Goal: Task Accomplishment & Management: Manage account settings

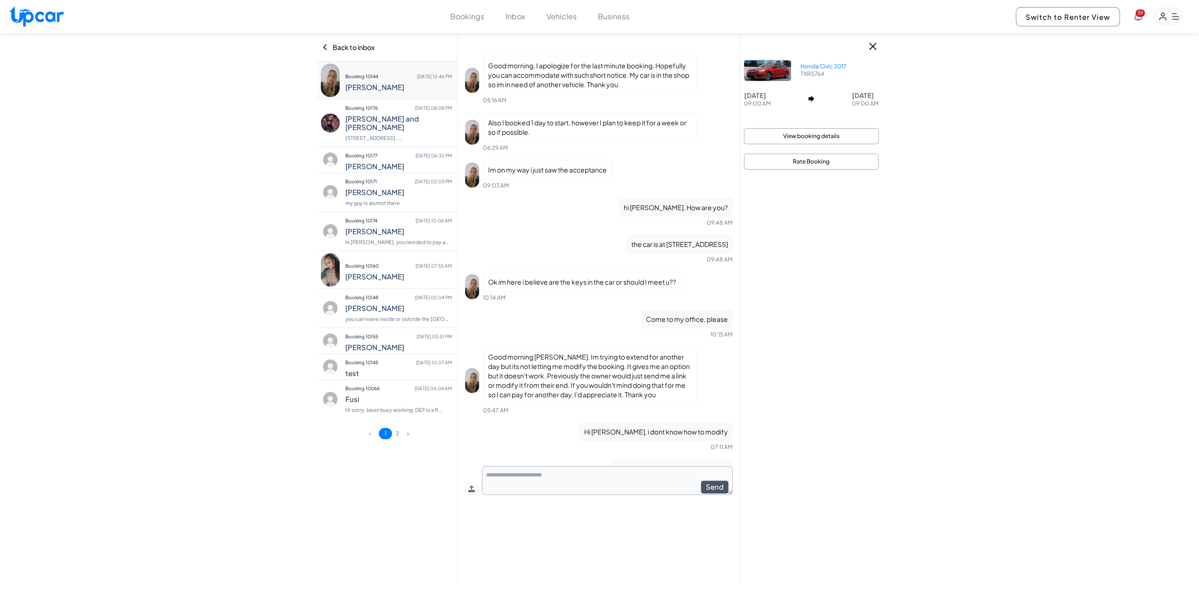
scroll to position [813, 0]
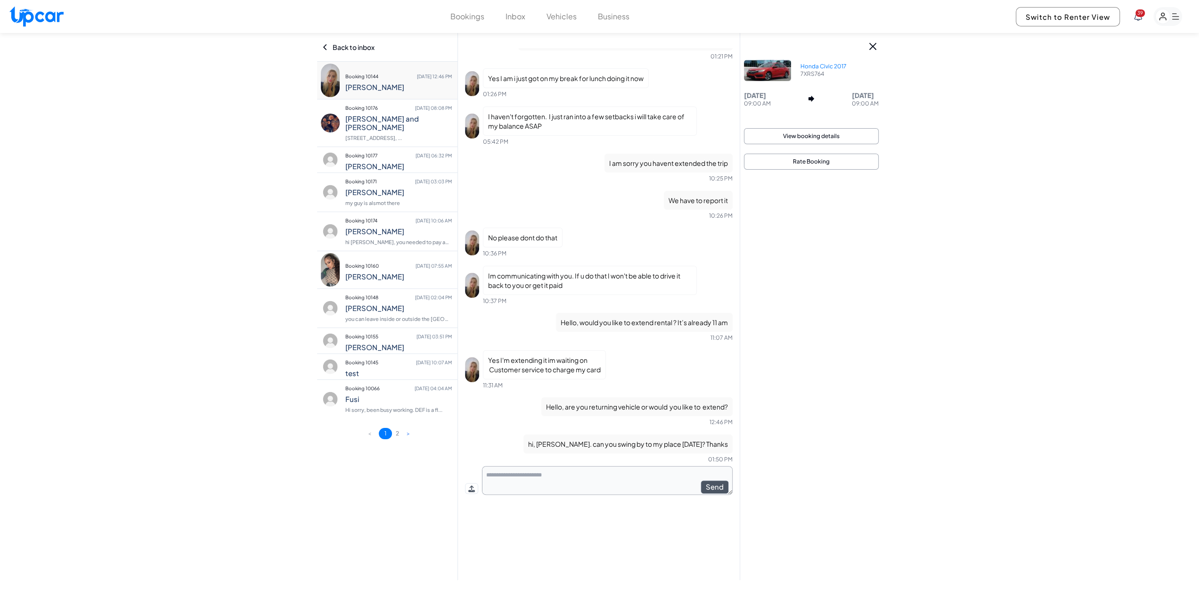
click at [527, 16] on div "Bookings Inbox Vehicles Business" at bounding box center [539, 16] width 179 height 11
click at [518, 16] on button "Inbox" at bounding box center [516, 16] width 20 height 11
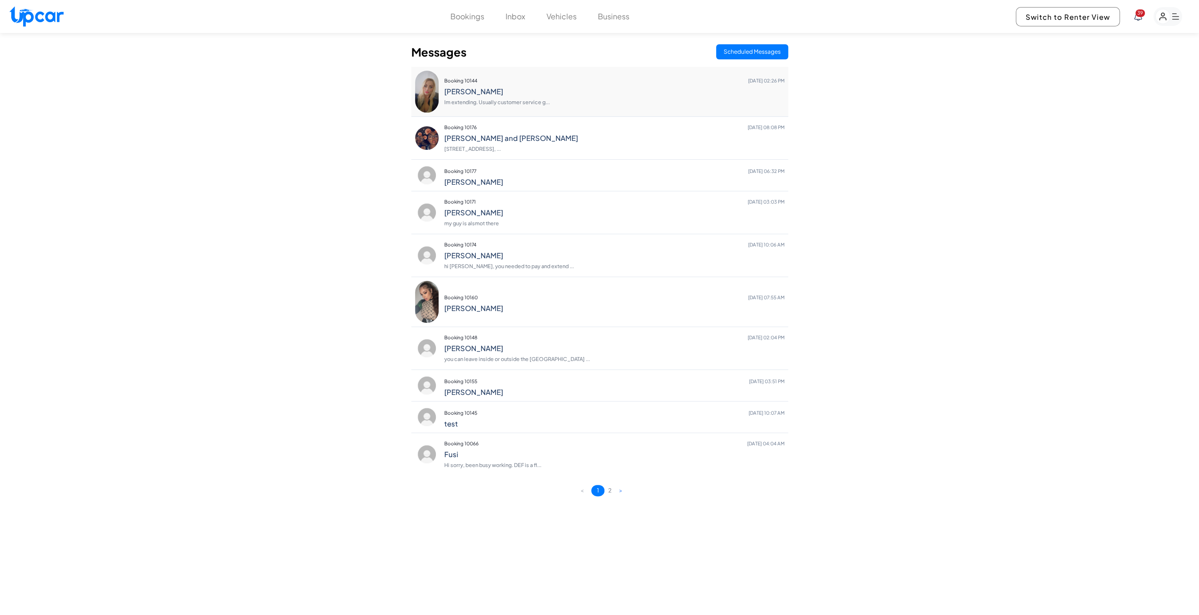
click at [553, 91] on h4 "[PERSON_NAME]" at bounding box center [614, 91] width 340 height 8
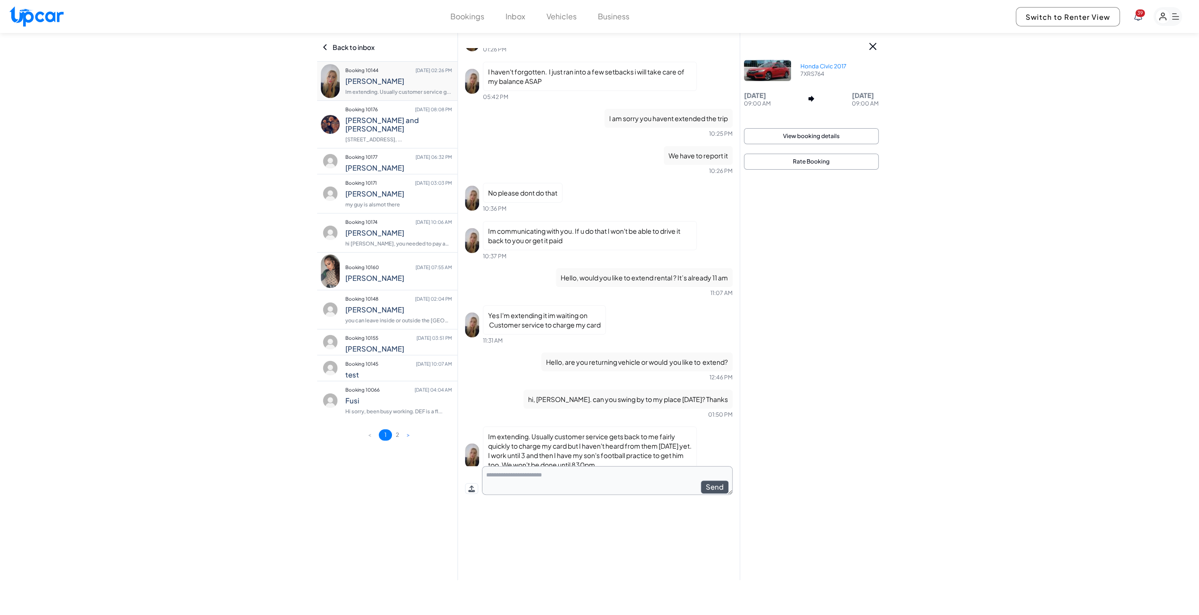
scroll to position [878, 0]
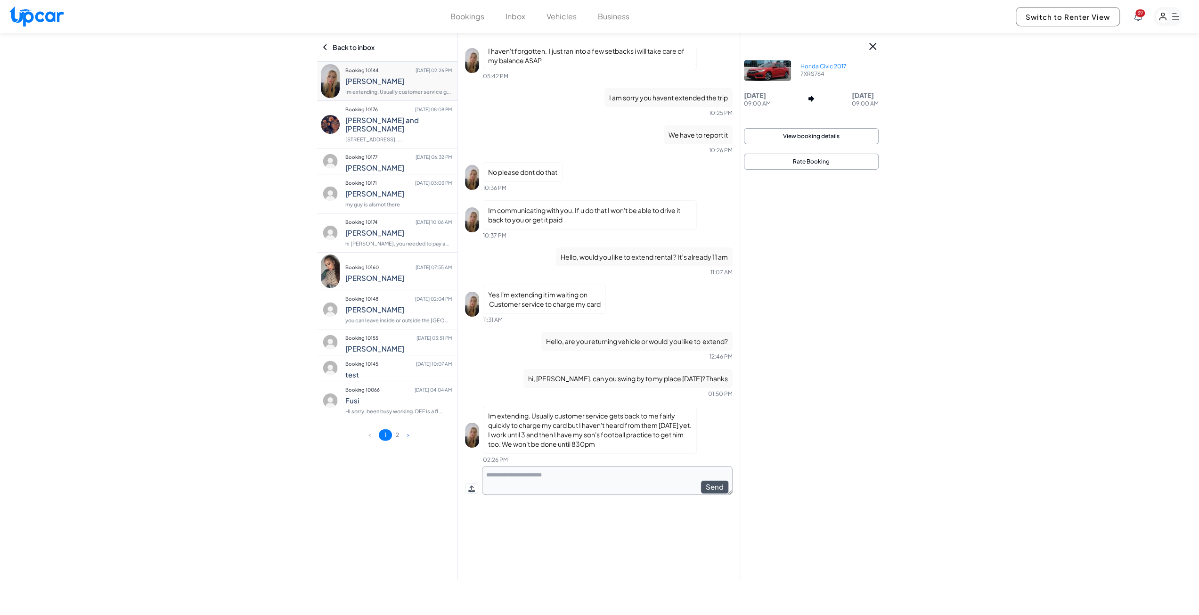
click at [565, 476] on textarea at bounding box center [607, 480] width 251 height 29
type textarea "**********"
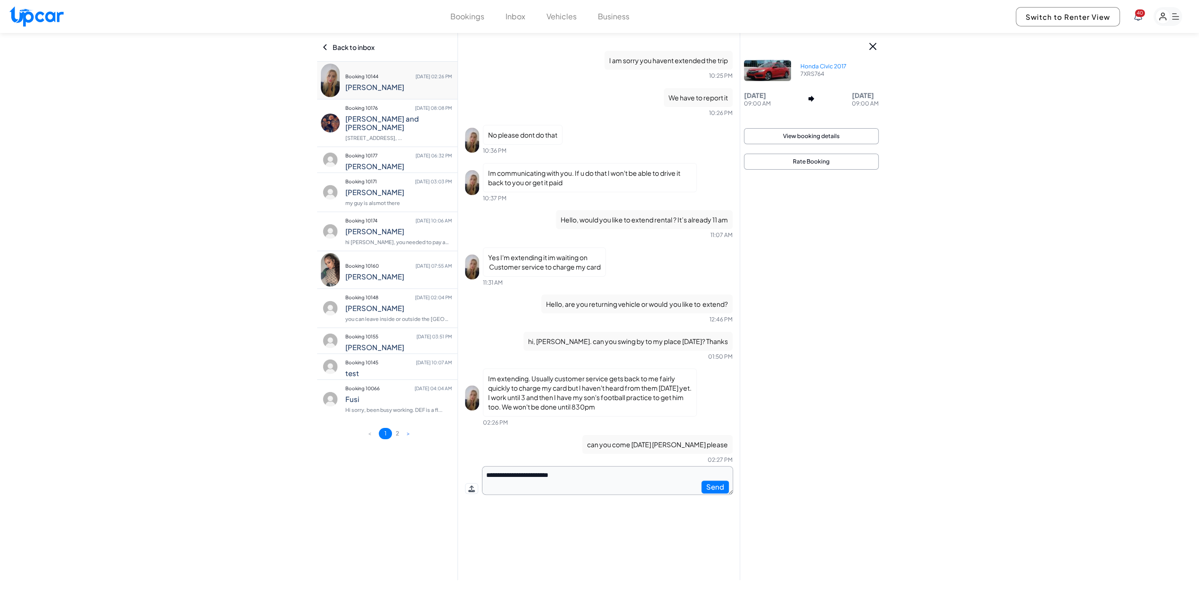
type textarea "**********"
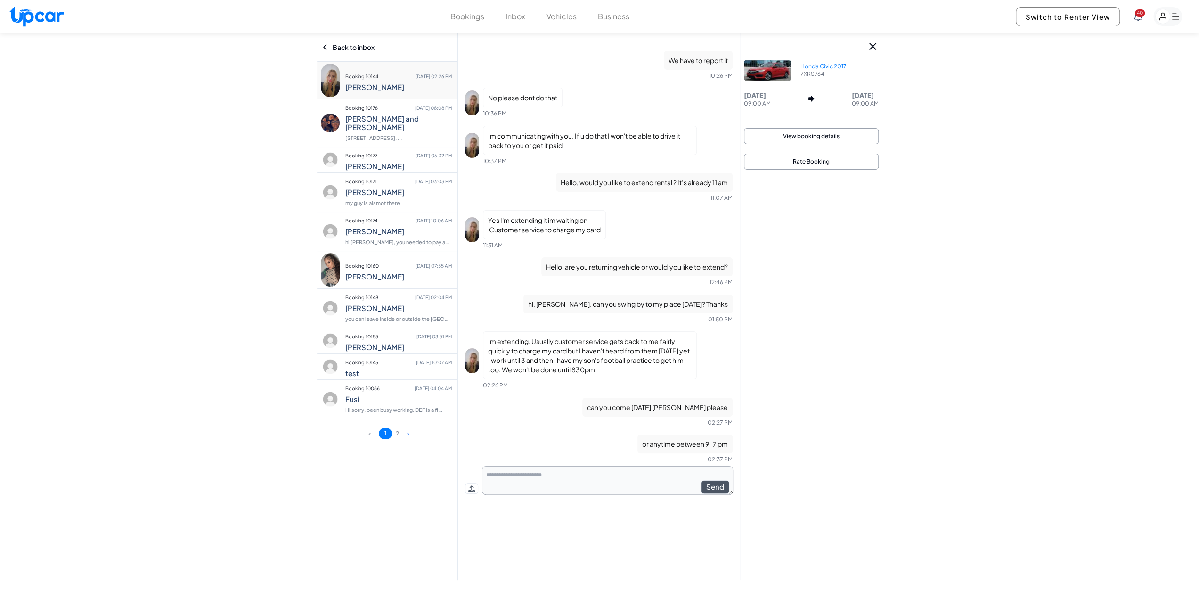
click at [569, 21] on button "Vehicles" at bounding box center [562, 16] width 30 height 11
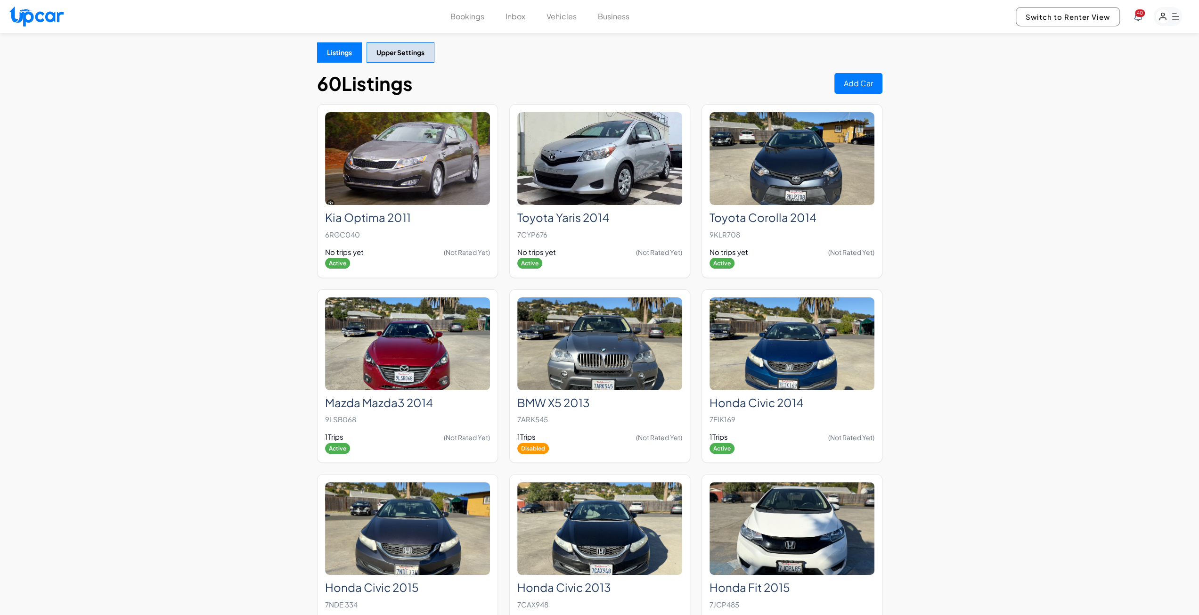
click at [460, 17] on button "Bookings" at bounding box center [467, 16] width 34 height 11
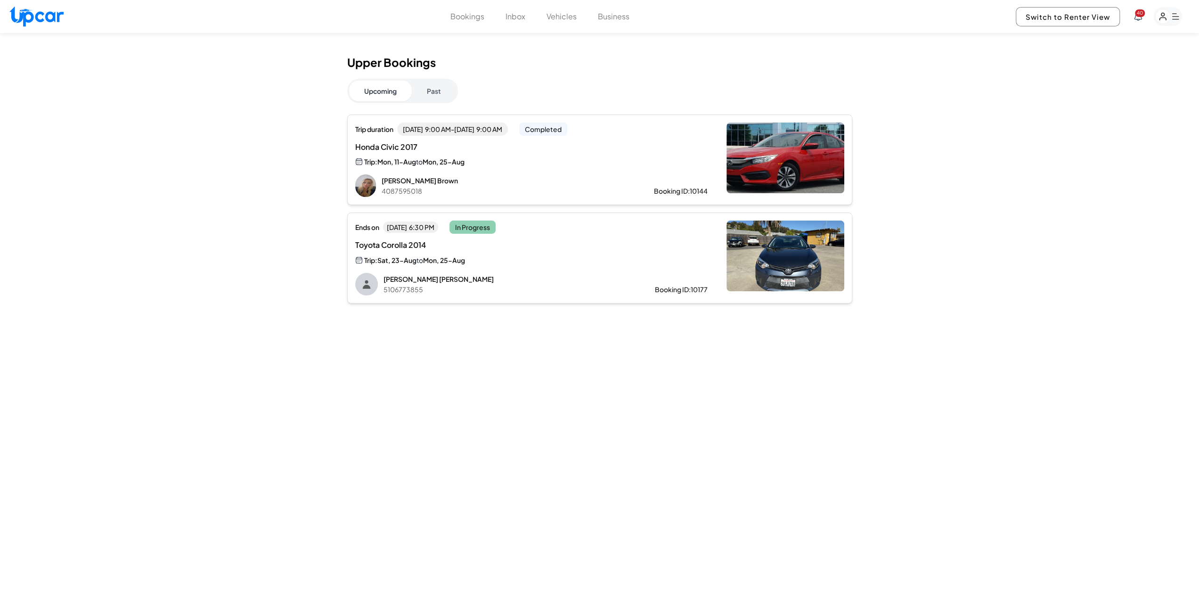
click at [623, 17] on button "Business" at bounding box center [614, 16] width 32 height 11
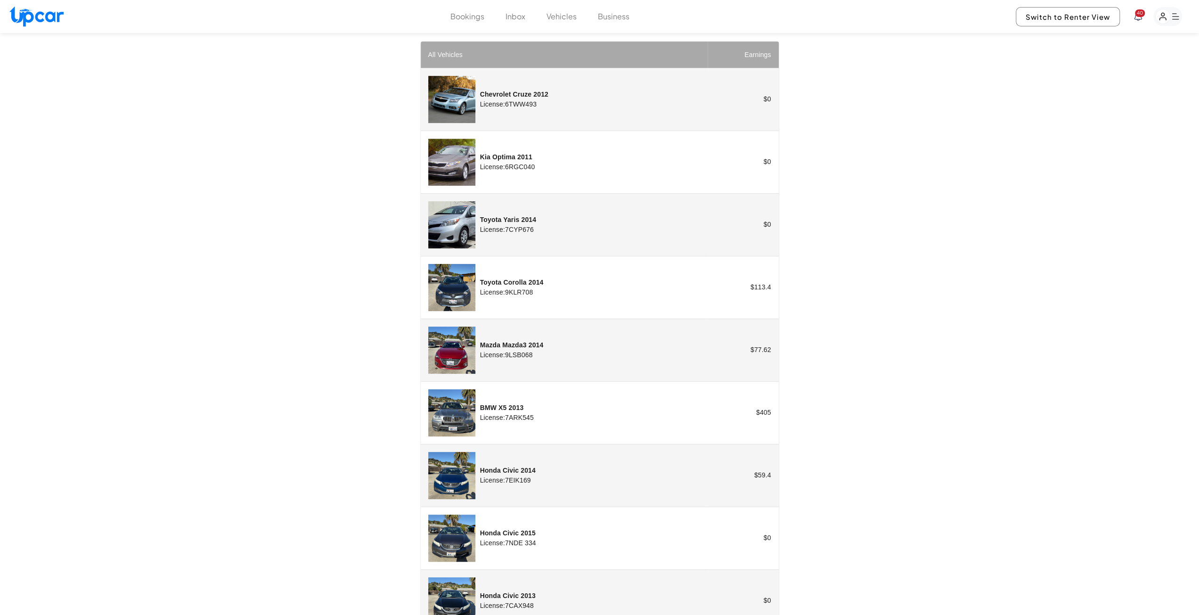
scroll to position [330, 0]
click at [768, 348] on td "$ 77.62" at bounding box center [743, 350] width 71 height 63
click at [457, 345] on img "customized table" at bounding box center [451, 350] width 47 height 47
click at [455, 16] on button "Bookings" at bounding box center [467, 16] width 34 height 11
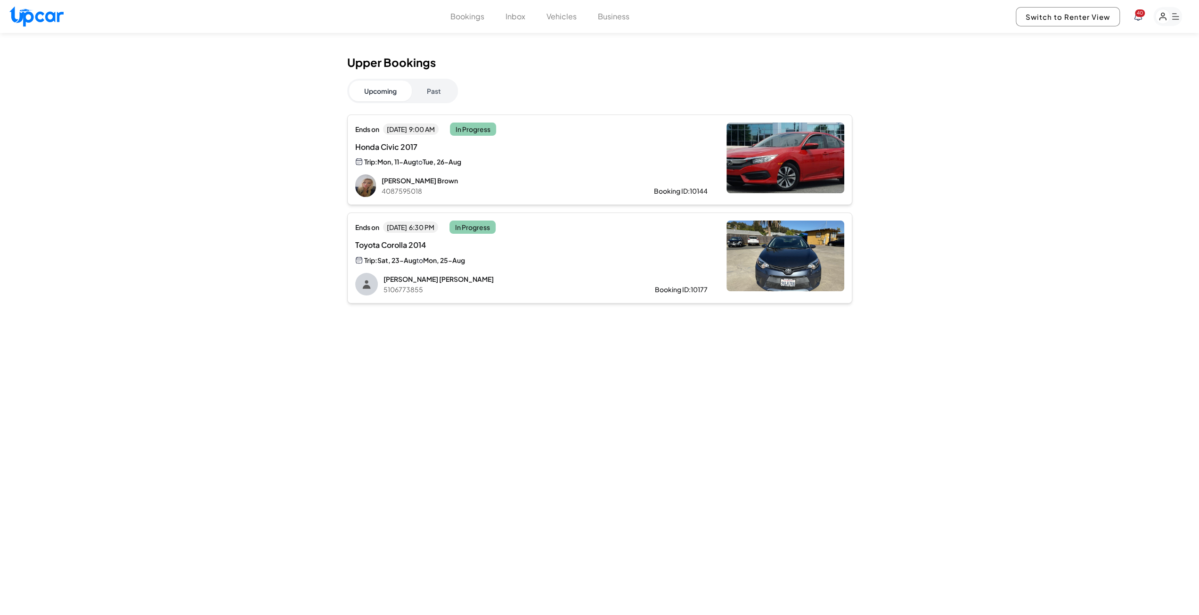
click at [432, 89] on button "Past" at bounding box center [434, 91] width 44 height 21
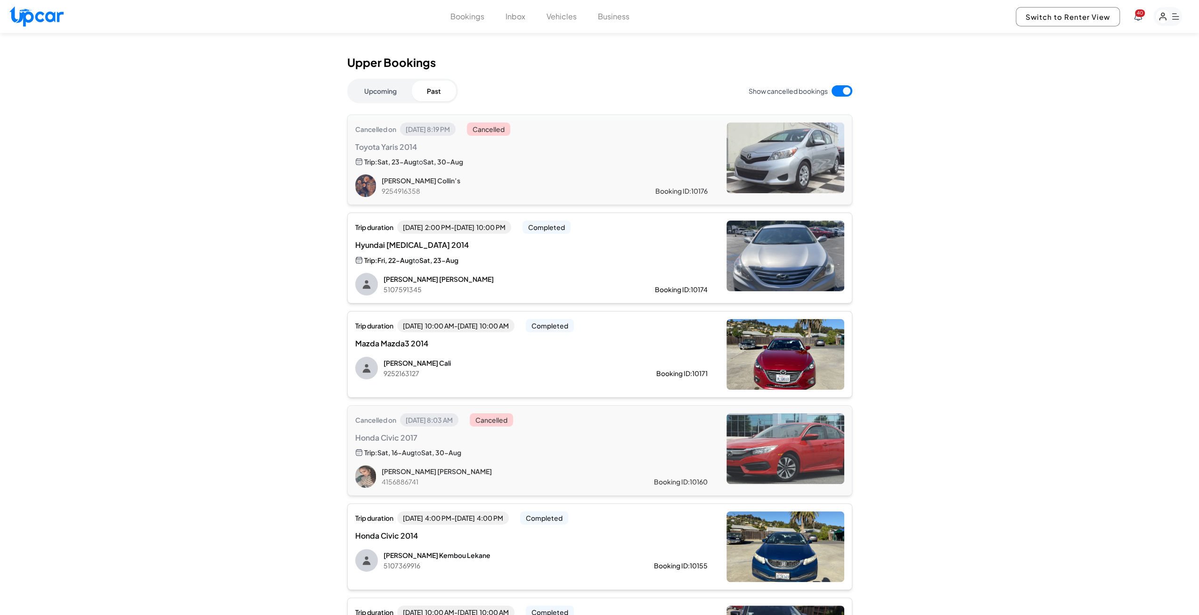
click at [482, 335] on div "Trip duration [DATE] 10:00 AM - [DATE] 10:00 AM Completed Mazda Mazda3 2014 [PE…" at bounding box center [531, 349] width 352 height 60
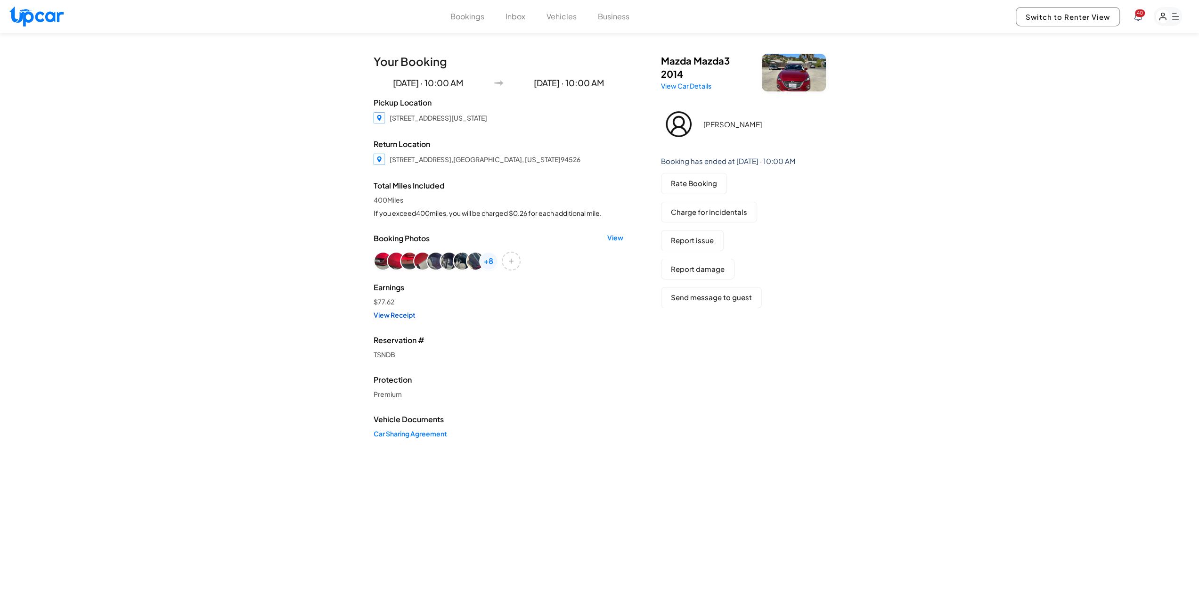
click at [398, 317] on link "View Receipt" at bounding box center [499, 314] width 250 height 9
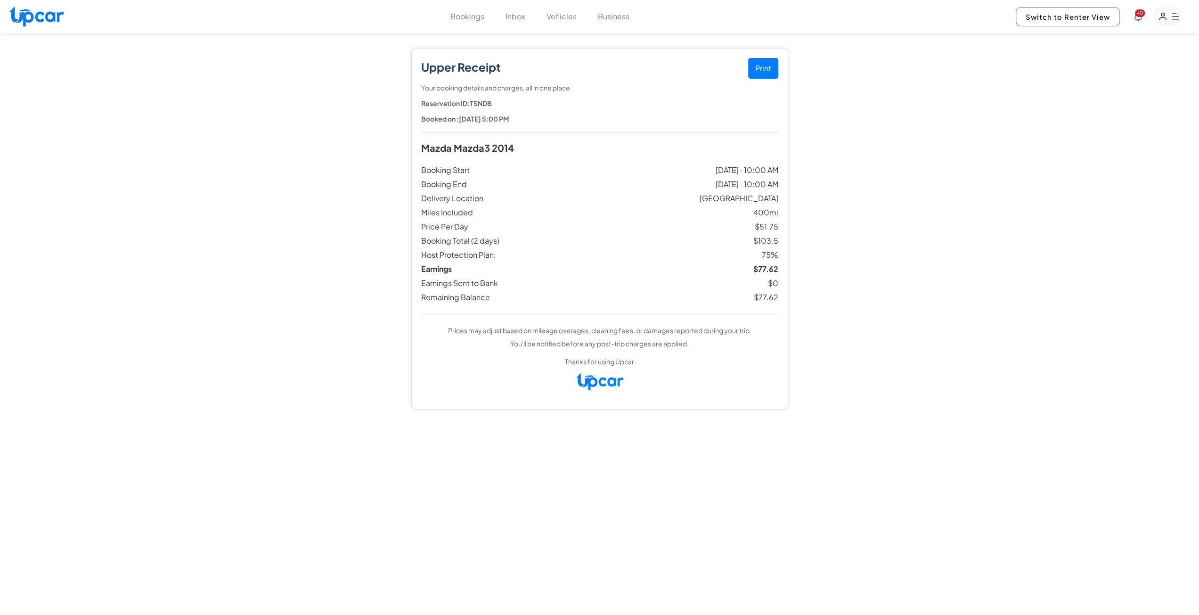
click at [1136, 16] on icon at bounding box center [1138, 16] width 8 height 8
click at [869, 132] on div at bounding box center [599, 307] width 1199 height 615
click at [567, 533] on div "Print Upper Receipt Your booking details and charges, all in one place. Reserva…" at bounding box center [599, 340] width 1199 height 615
